Goal: Ask a question

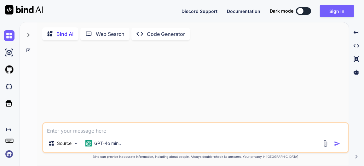
type textarea "x"
click at [334, 13] on button "Sign in" at bounding box center [337, 11] width 34 height 13
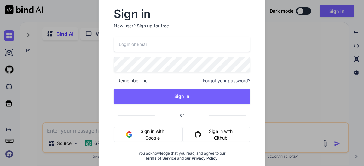
click at [171, 47] on input "email" at bounding box center [182, 44] width 136 height 15
paste input "[EMAIL_ADDRESS][DOMAIN_NAME]"
type input "[EMAIL_ADDRESS][DOMAIN_NAME]"
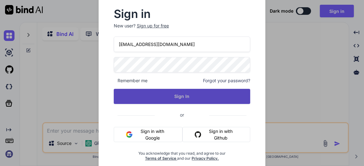
click at [171, 94] on button "Sign In" at bounding box center [182, 96] width 136 height 15
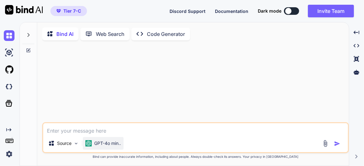
click at [100, 145] on p "GPT-4o min.." at bounding box center [107, 143] width 27 height 6
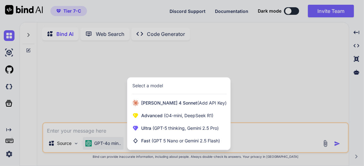
click at [78, 77] on div at bounding box center [182, 83] width 364 height 166
type textarea "x"
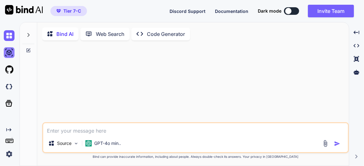
click at [8, 51] on img at bounding box center [9, 52] width 11 height 11
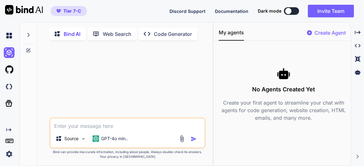
click at [91, 124] on textarea at bounding box center [127, 123] width 154 height 11
type textarea "1"
type textarea "x"
type textarea "10"
type textarea "x"
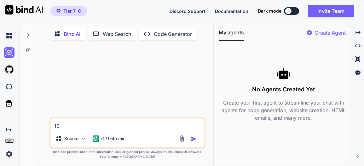
type textarea "100"
type textarea "x"
type textarea "100"
type textarea "x"
type textarea "100 v"
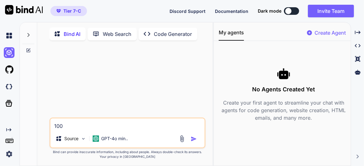
type textarea "x"
type textarea "100 vo"
type textarea "x"
type textarea "100 v"
type textarea "x"
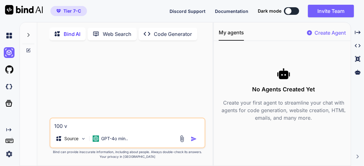
type textarea "100"
type textarea "x"
type textarea "100 v"
type textarea "x"
type textarea "100 vo"
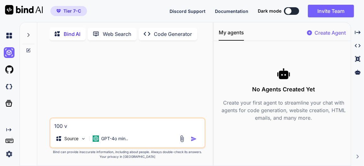
type textarea "x"
type textarea "100 voc"
type textarea "x"
type textarea "100 voca"
type textarea "x"
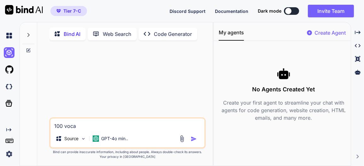
type textarea "100 vocab"
type textarea "x"
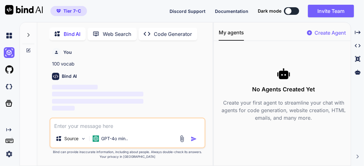
scroll to position [2, 0]
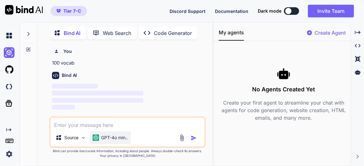
click at [122, 134] on p "GPT-4o min.." at bounding box center [114, 137] width 27 height 6
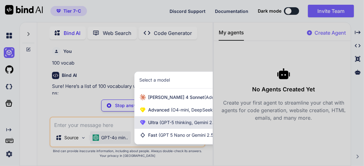
click at [189, 120] on span "(GPT-5 thinking, Gemini 2.5 Pro)" at bounding box center [191, 122] width 67 height 5
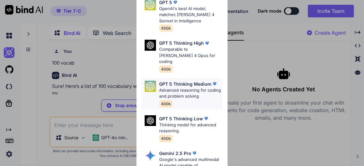
click at [188, 100] on div "GPT 5 Thinking Medium Advanced reasoning for coding and problem solving 400k" at bounding box center [190, 94] width 63 height 26
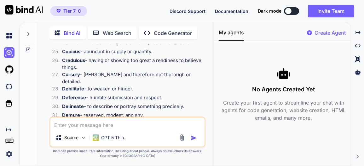
scroll to position [304, 0]
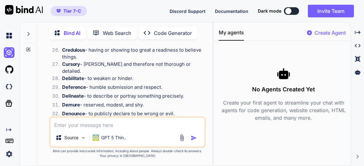
click at [295, 12] on button at bounding box center [291, 11] width 15 height 8
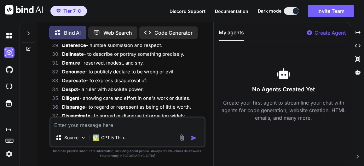
scroll to position [388, 0]
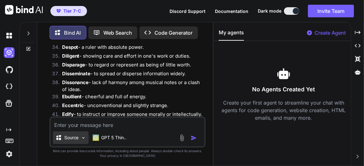
click at [85, 135] on img at bounding box center [83, 137] width 5 height 5
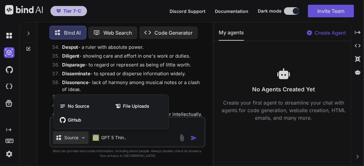
click at [85, 134] on div at bounding box center [182, 83] width 364 height 166
type textarea "x"
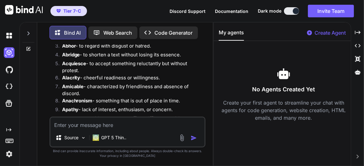
scroll to position [0, 0]
